Goal: Transaction & Acquisition: Book appointment/travel/reservation

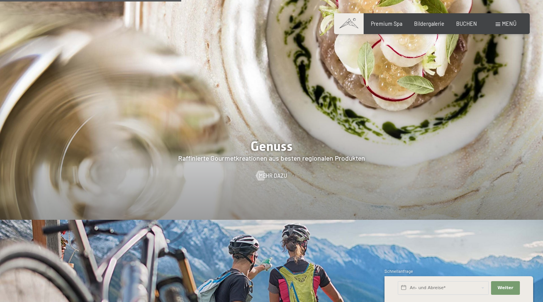
scroll to position [1155, 0]
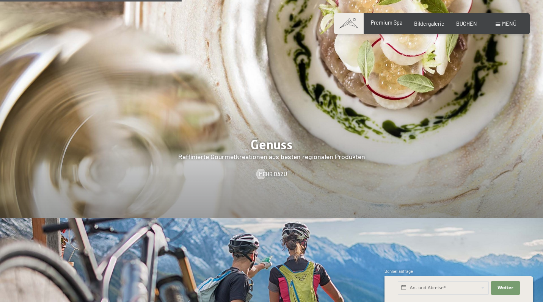
click at [383, 21] on span "Premium Spa" at bounding box center [386, 22] width 31 height 6
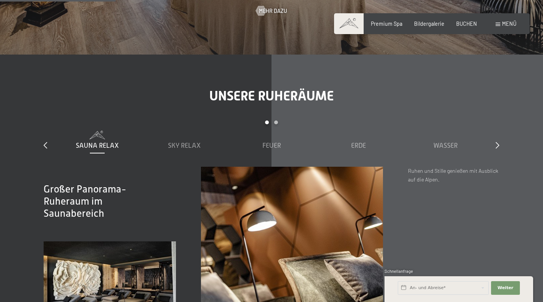
scroll to position [886, 0]
click at [192, 142] on span "Sky Relax" at bounding box center [184, 146] width 33 height 8
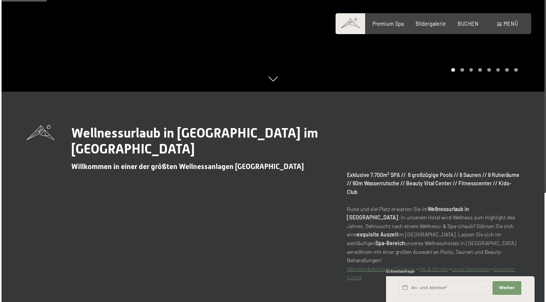
scroll to position [156, 0]
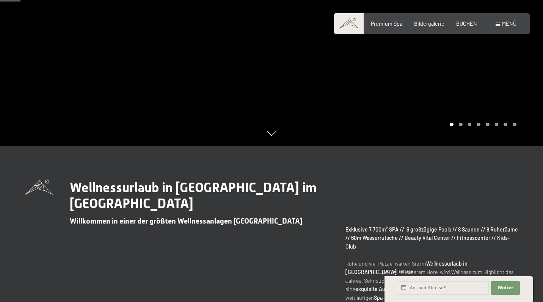
click at [511, 27] on div "Buchen Anfragen Premium Spa Bildergalerie BUCHEN Menü DE IT EN Gutschein Bilder…" at bounding box center [432, 24] width 169 height 8
click at [506, 26] on span "Menü" at bounding box center [509, 23] width 14 height 6
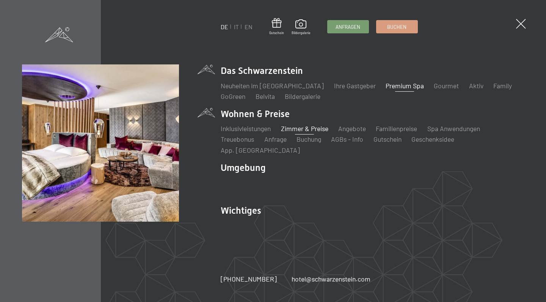
click at [310, 133] on link "Zimmer & Preise" at bounding box center [304, 128] width 47 height 8
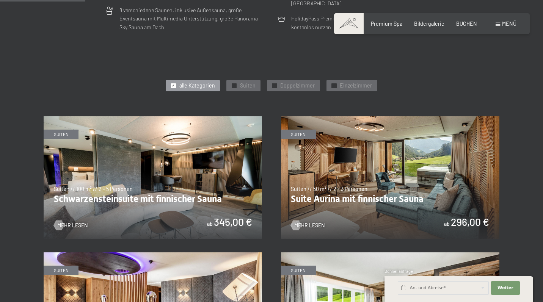
scroll to position [327, 0]
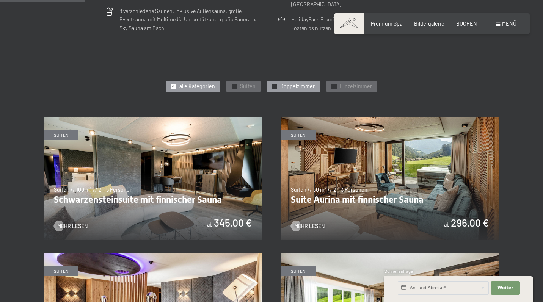
click at [312, 83] on span "Doppelzimmer" at bounding box center [297, 87] width 35 height 8
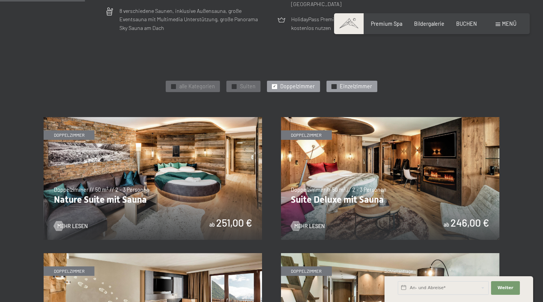
click at [347, 84] on span "Einzelzimmer" at bounding box center [356, 87] width 32 height 8
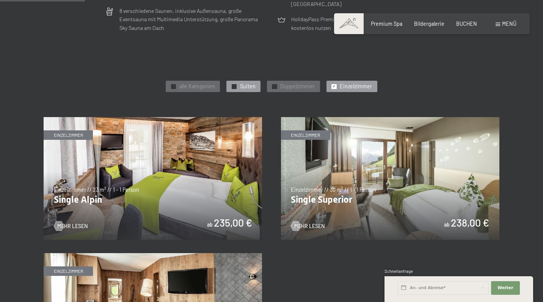
click at [255, 83] on span "Suiten" at bounding box center [248, 87] width 16 height 8
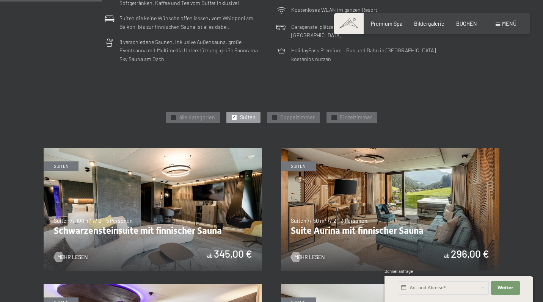
scroll to position [295, 0]
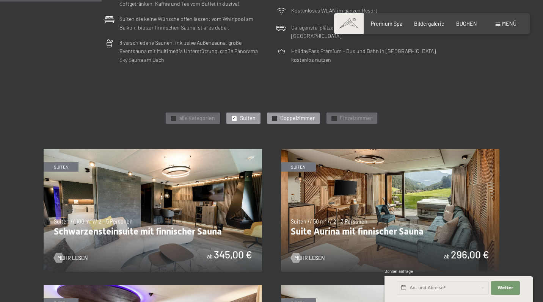
click at [272, 114] on div "✓ Doppelzimmer" at bounding box center [293, 118] width 53 height 11
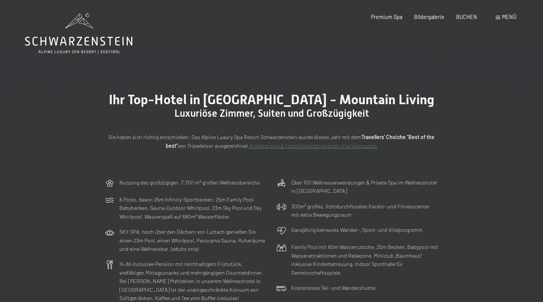
scroll to position [0, 0]
click at [77, 45] on icon at bounding box center [78, 33] width 107 height 41
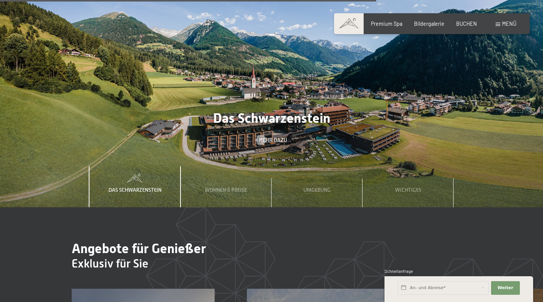
scroll to position [2177, 0]
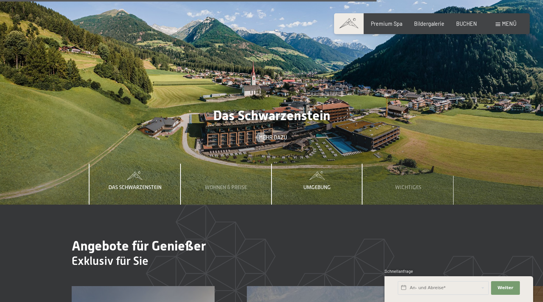
click at [324, 184] on span "Umgebung" at bounding box center [317, 187] width 27 height 6
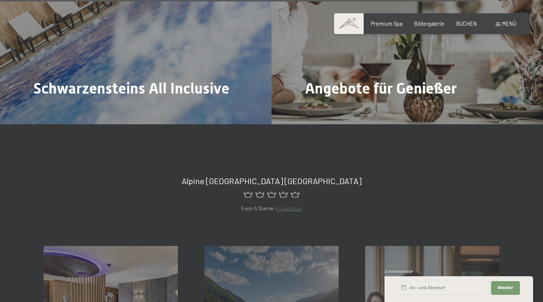
scroll to position [2769, 0]
